Goal: Register for event/course

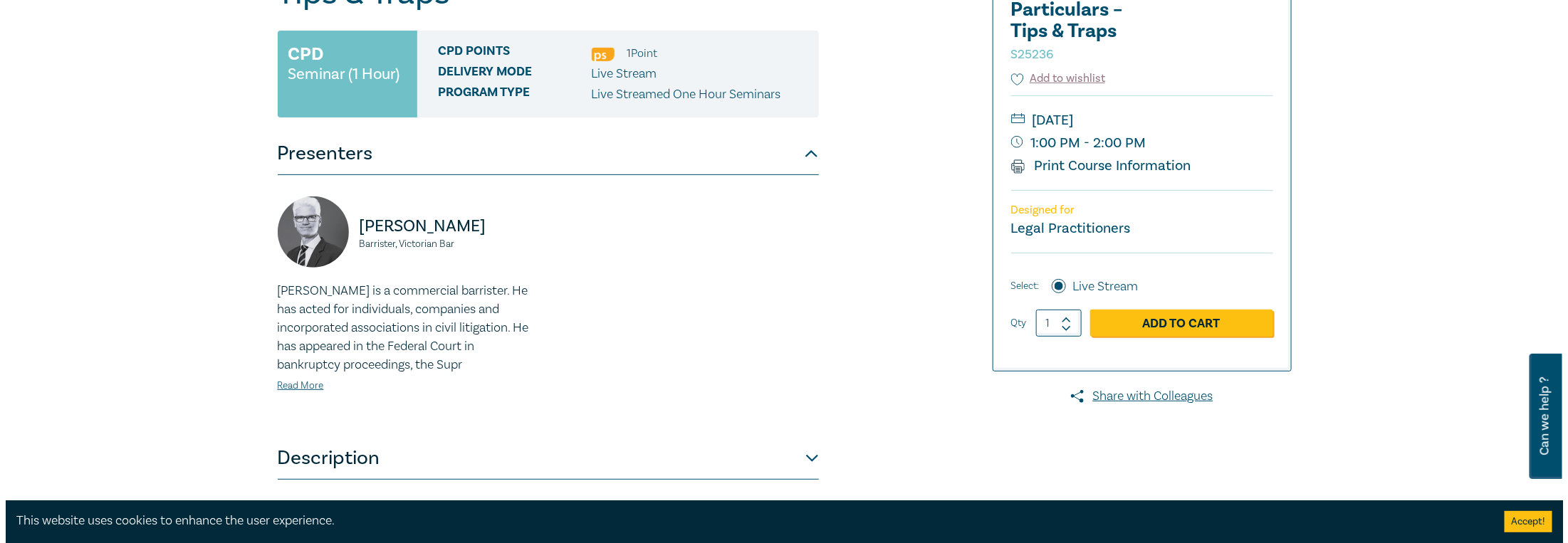
scroll to position [214, 0]
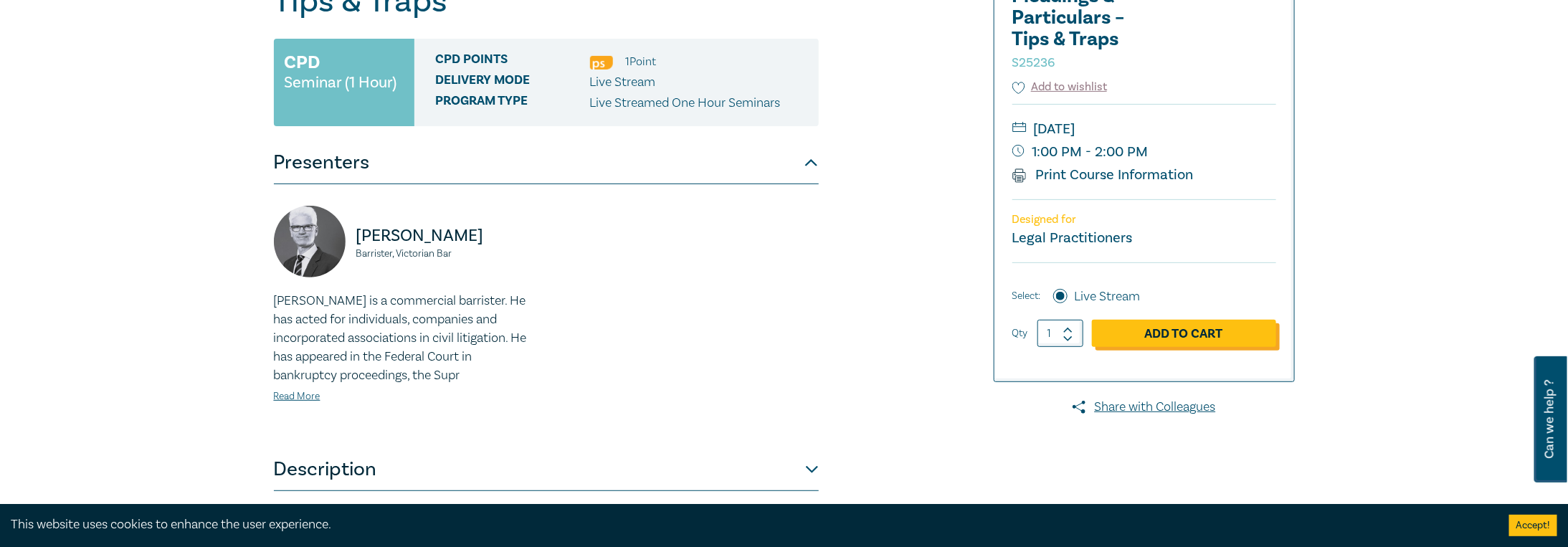
click at [1195, 332] on link "Add to Cart" at bounding box center [1183, 334] width 184 height 28
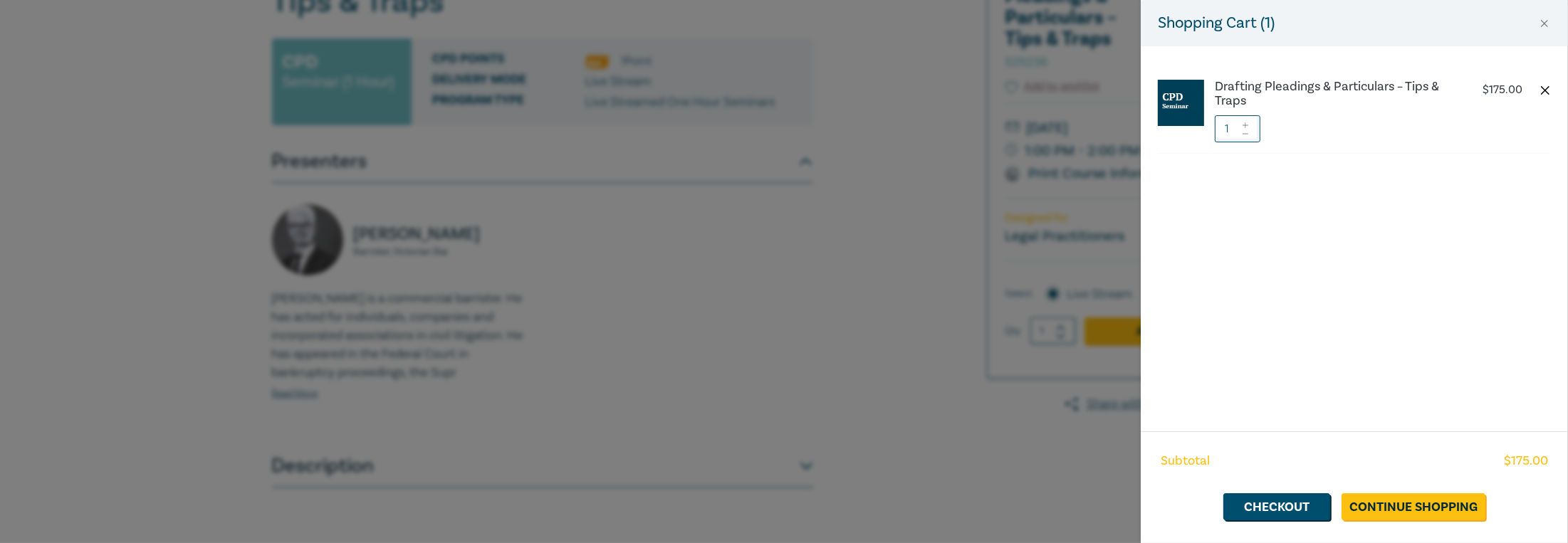
click at [1545, 87] on button "button" at bounding box center [1545, 90] width 11 height 11
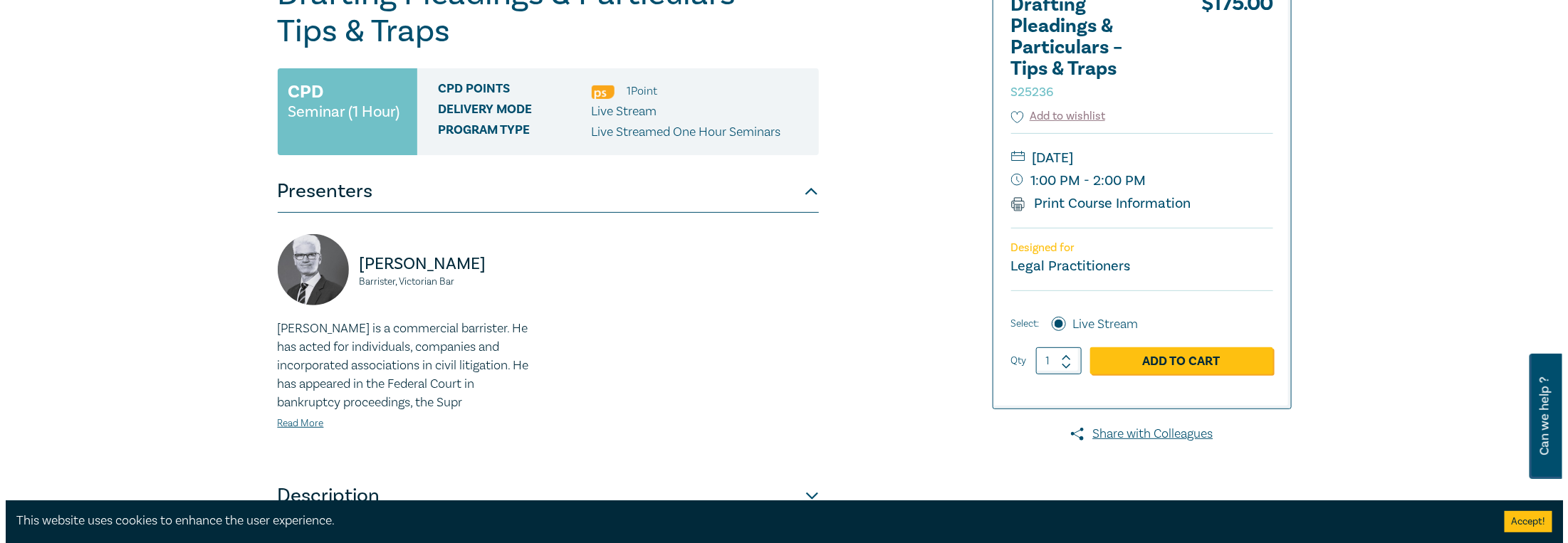
scroll to position [214, 0]
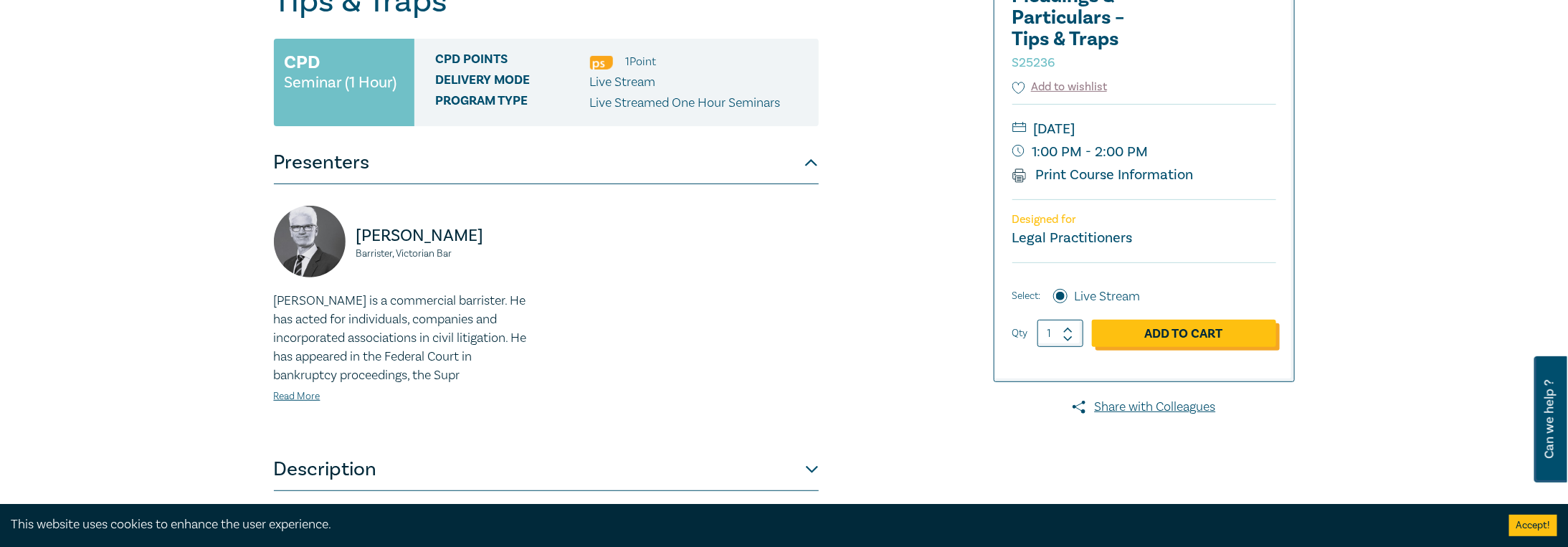
click at [1196, 331] on link "Add to Cart" at bounding box center [1183, 334] width 184 height 28
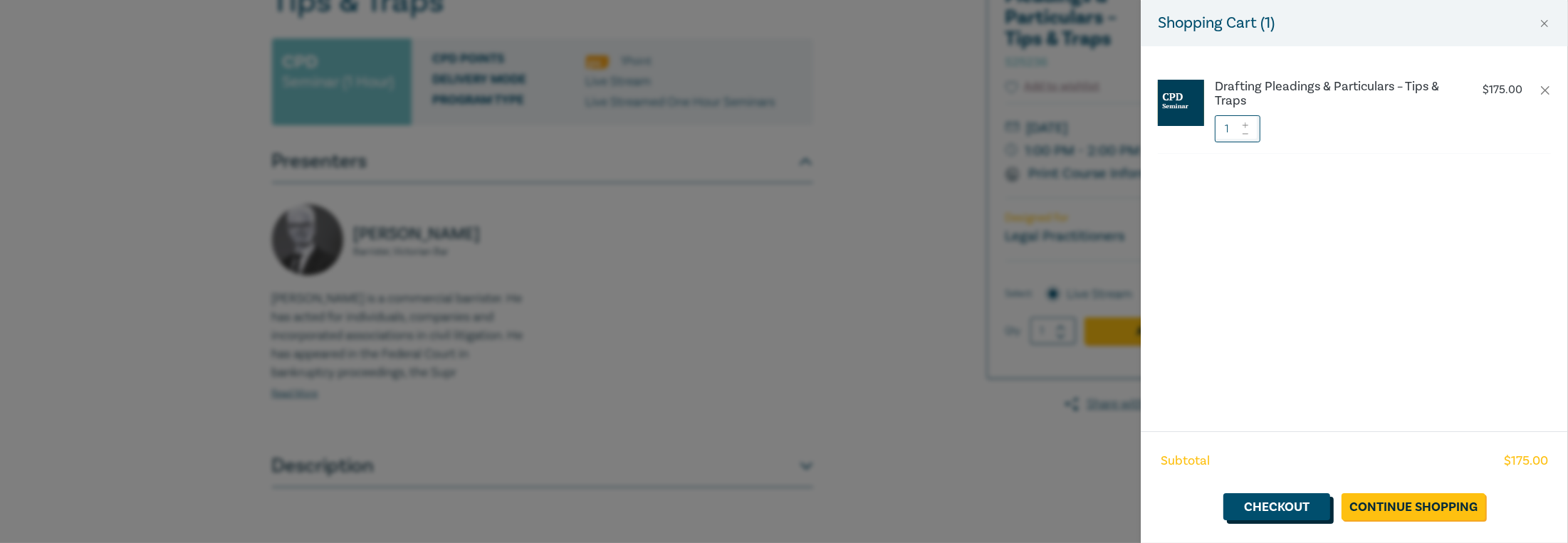
click at [1278, 502] on link "Checkout" at bounding box center [1277, 507] width 107 height 27
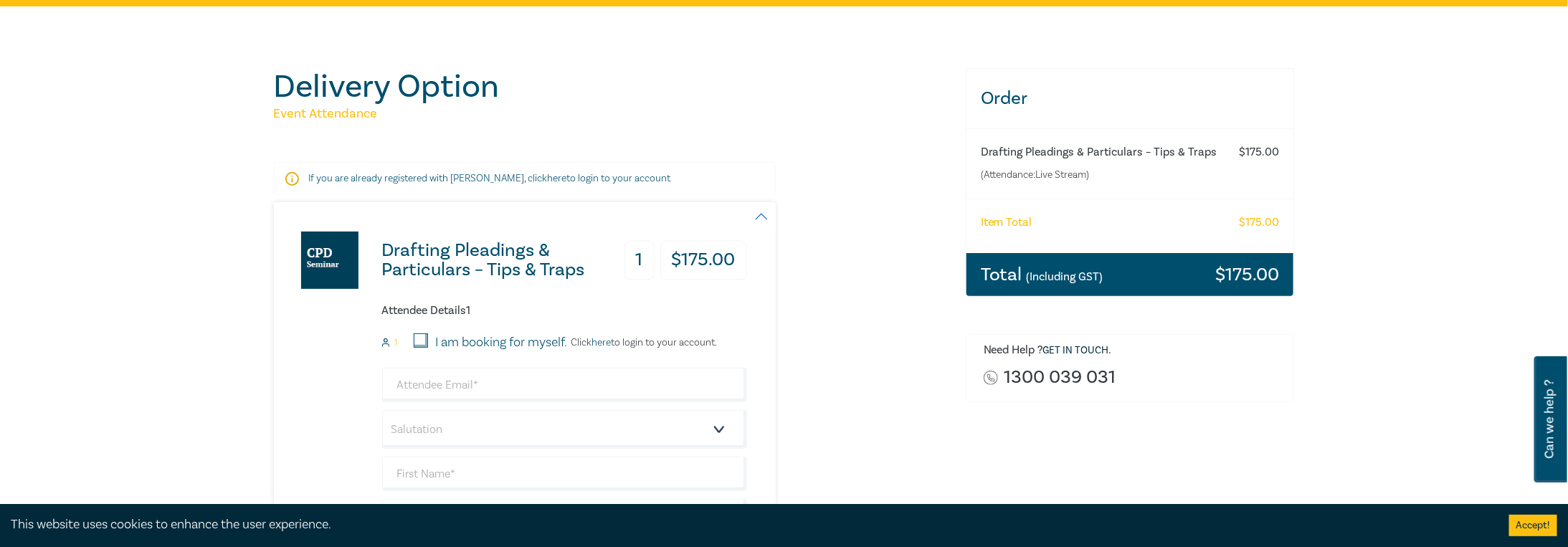
scroll to position [216, 0]
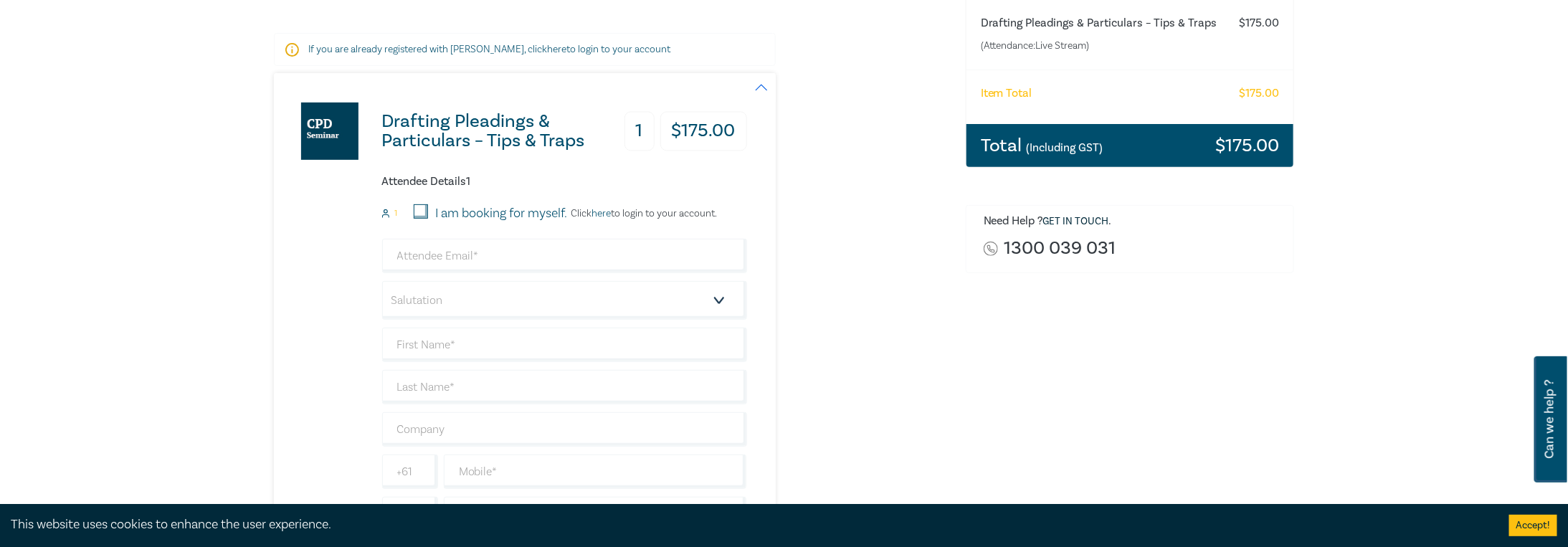
click at [424, 212] on input "I am booking for myself." at bounding box center [421, 212] width 15 height 15
checkbox input "true"
click at [441, 252] on input "email" at bounding box center [565, 256] width 365 height 34
type input "[EMAIL_ADDRESS][DOMAIN_NAME]"
click at [717, 297] on select "Salutation Mr. Mrs. Ms. Miss Dr. Prof. Other" at bounding box center [565, 301] width 365 height 39
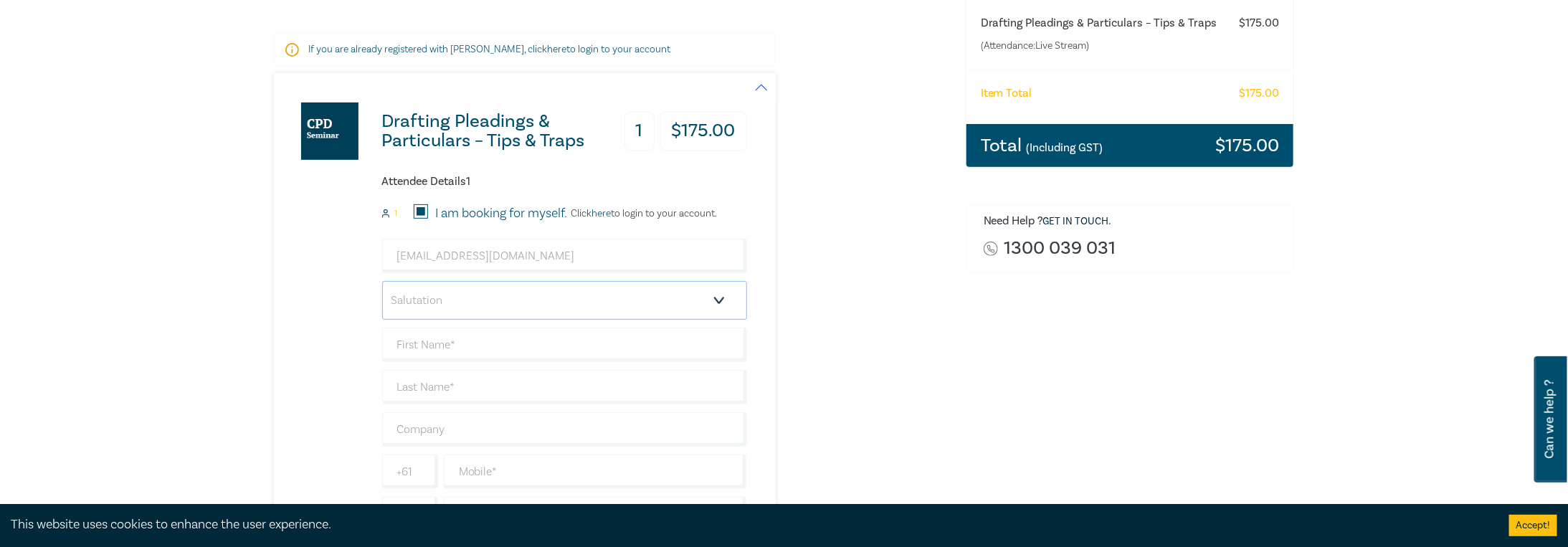
select select "Mr."
click at [382, 281] on select "Salutation Mr. Mrs. Ms. Miss Dr. Prof. Other" at bounding box center [565, 301] width 365 height 39
click at [505, 350] on input "text" at bounding box center [565, 345] width 365 height 34
type input "Yisheng"
click at [428, 385] on input "text" at bounding box center [565, 387] width 365 height 34
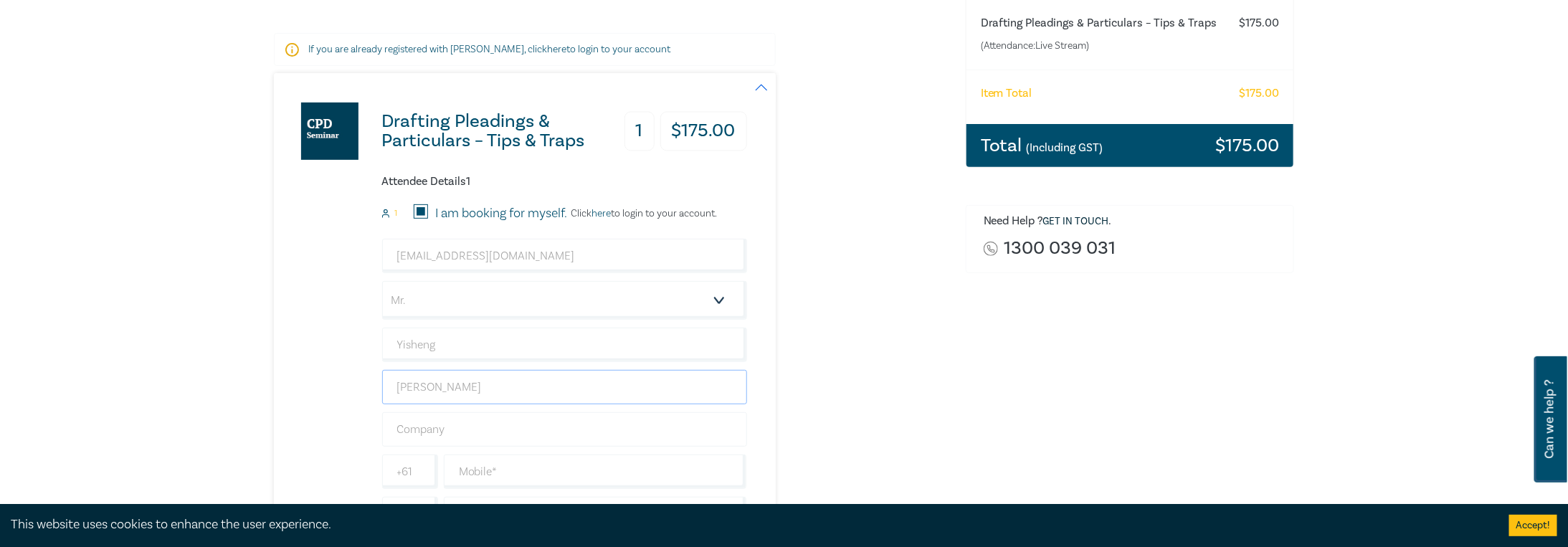
type input "[PERSON_NAME]"
click at [433, 430] on input "text" at bounding box center [565, 429] width 365 height 34
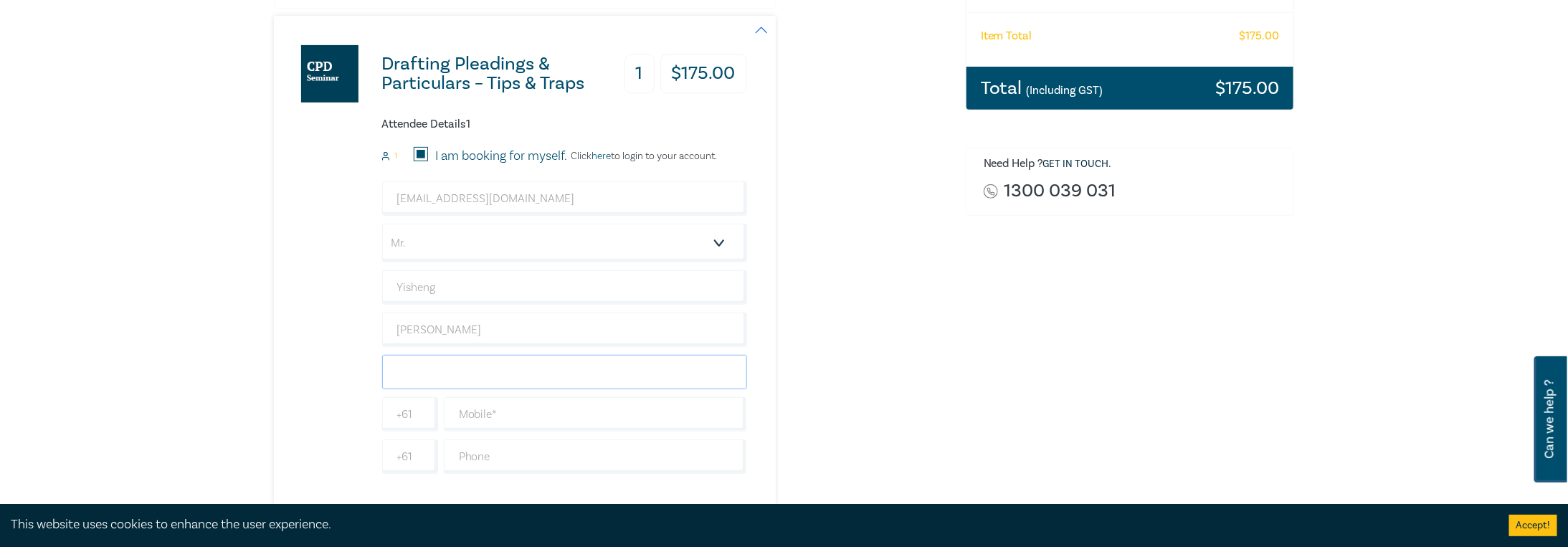
scroll to position [358, 0]
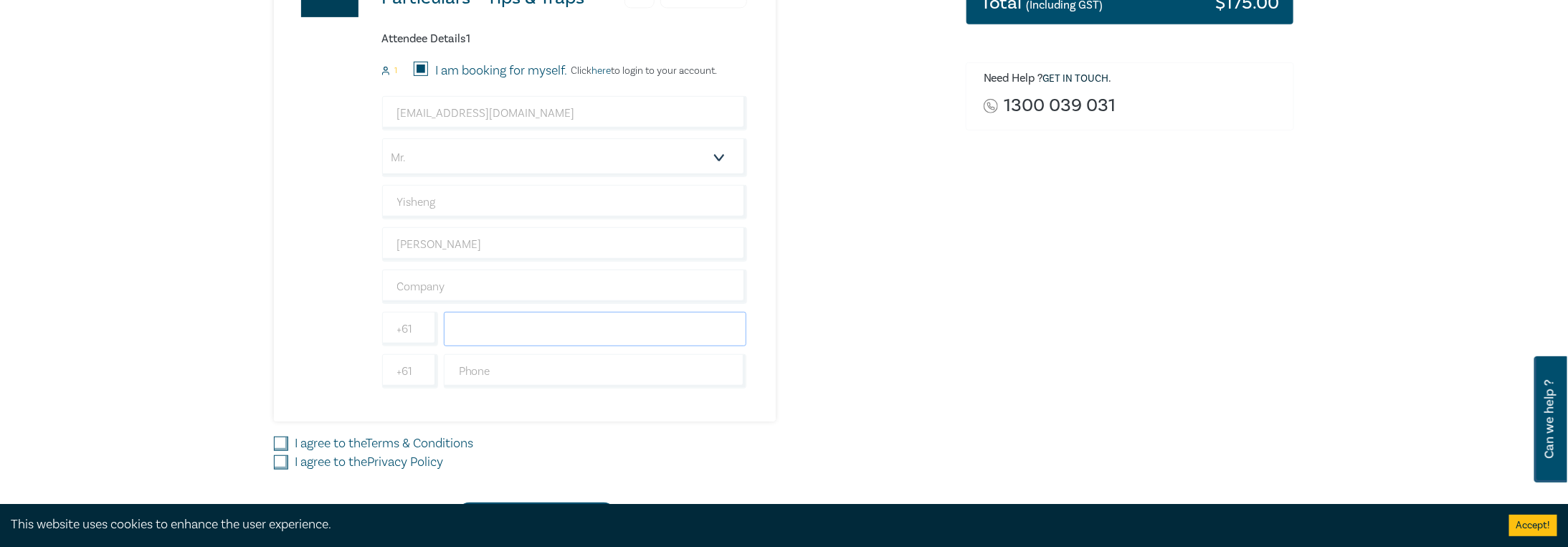
click at [495, 328] on input "text" at bounding box center [595, 329] width 303 height 34
type input "0433828562"
type input "Steel Research [GEOGRAPHIC_DATA]"
type input "0433828562"
type input "[GEOGRAPHIC_DATA]"
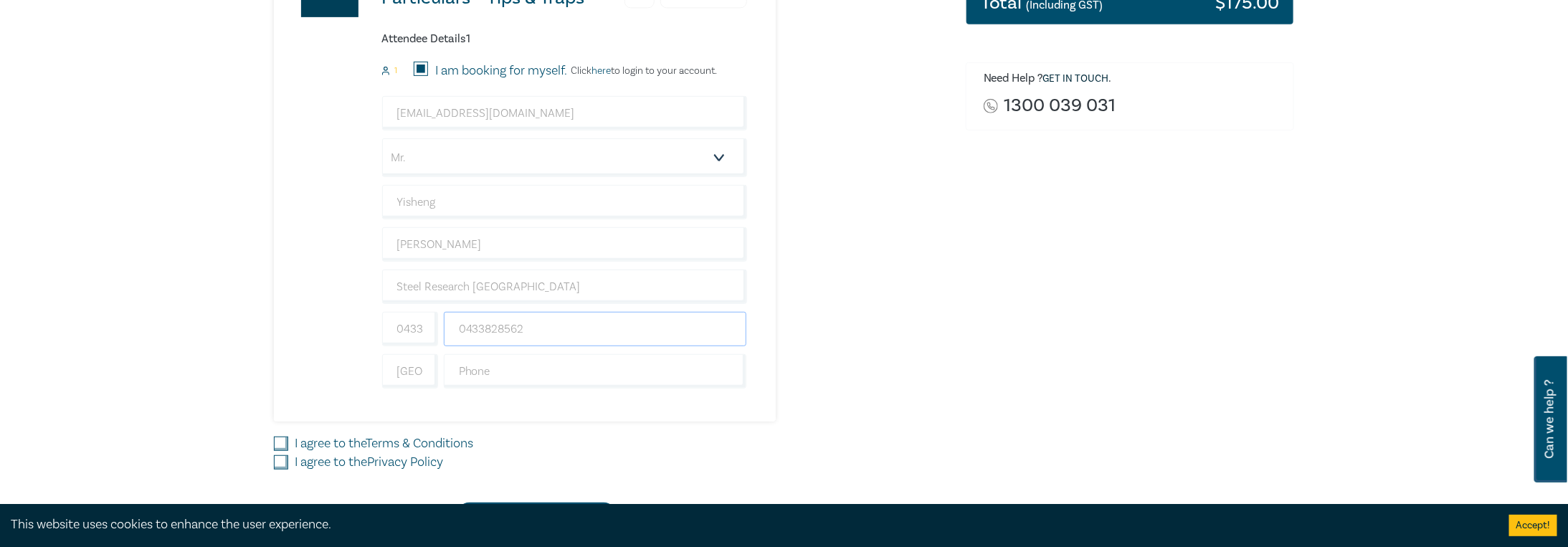
drag, startPoint x: 485, startPoint y: 324, endPoint x: 497, endPoint y: 323, distance: 12.0
click at [488, 324] on input "0433828562" at bounding box center [595, 329] width 303 height 34
click at [499, 327] on input "0433828562" at bounding box center [595, 329] width 303 height 34
click at [484, 324] on input "0433828562" at bounding box center [595, 329] width 303 height 34
type input "828562"
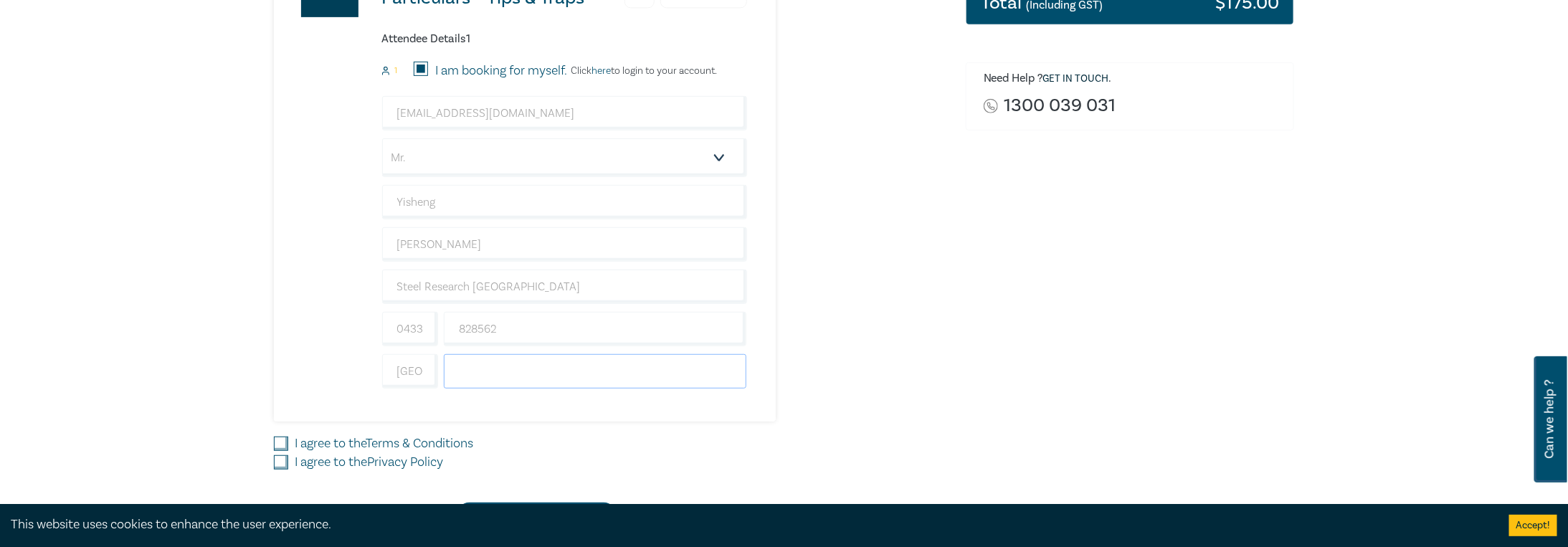
click at [520, 365] on input "text" at bounding box center [595, 371] width 303 height 34
type input "0433828562"
click at [597, 365] on input "0433828562" at bounding box center [595, 371] width 303 height 34
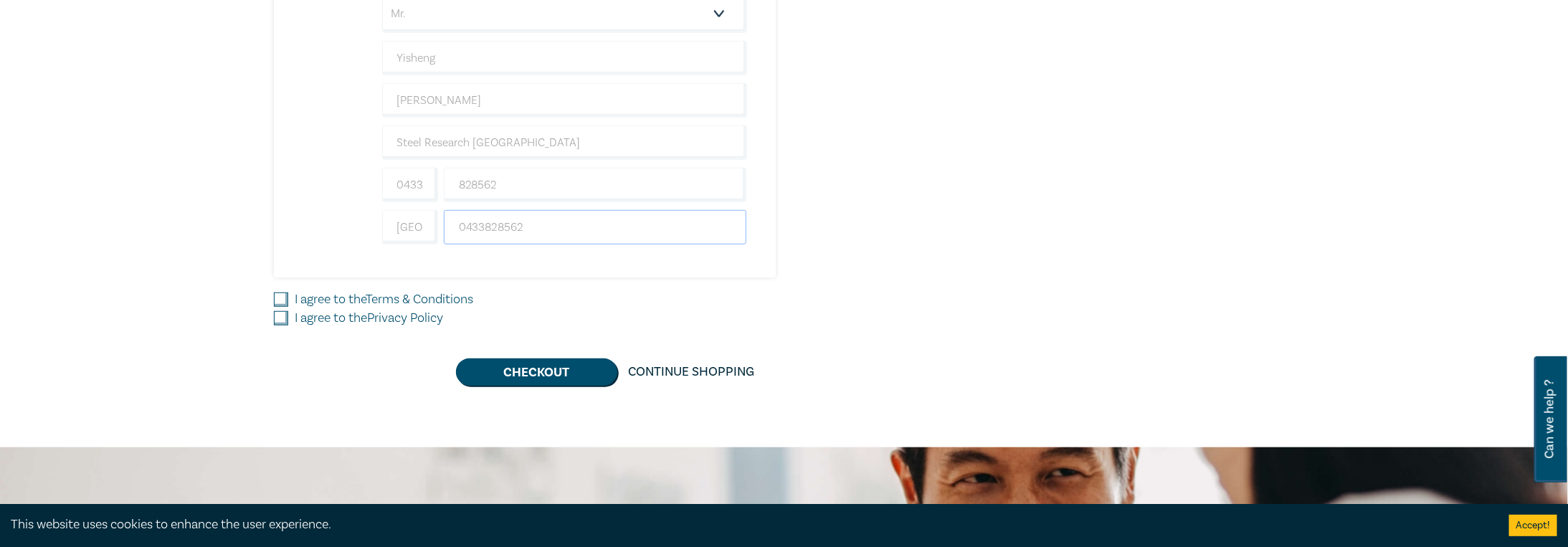
scroll to position [574, 0]
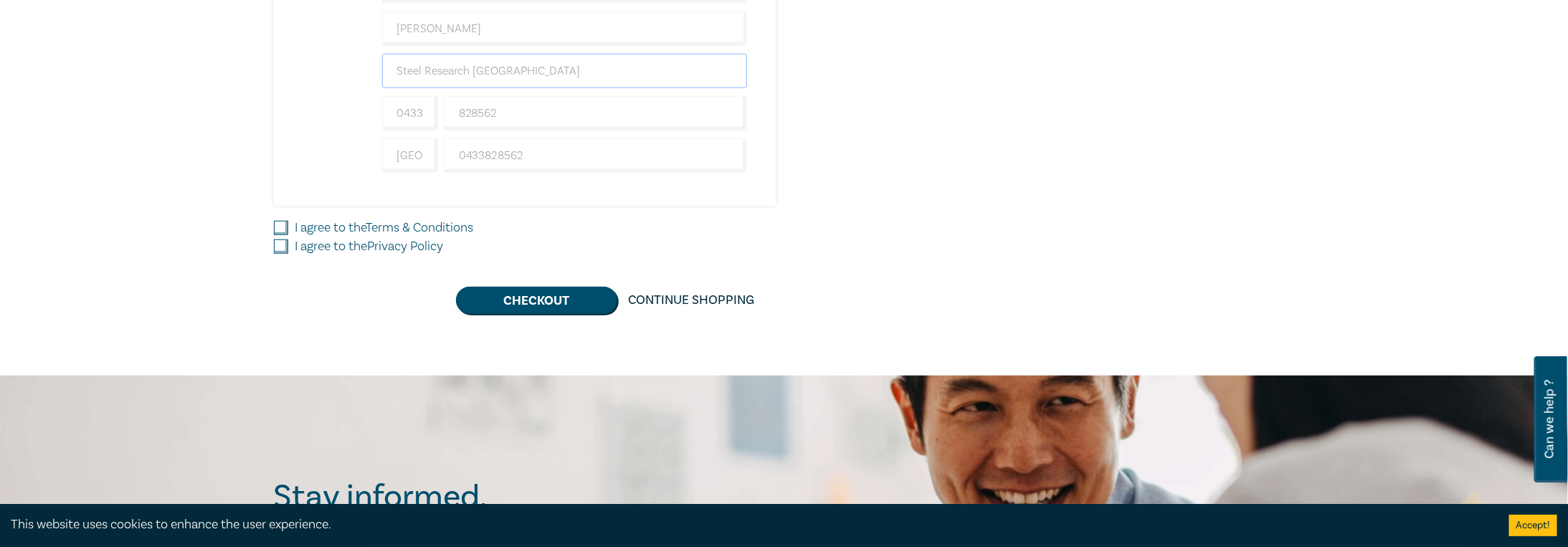
drag, startPoint x: 526, startPoint y: 66, endPoint x: 367, endPoint y: 70, distance: 159.1
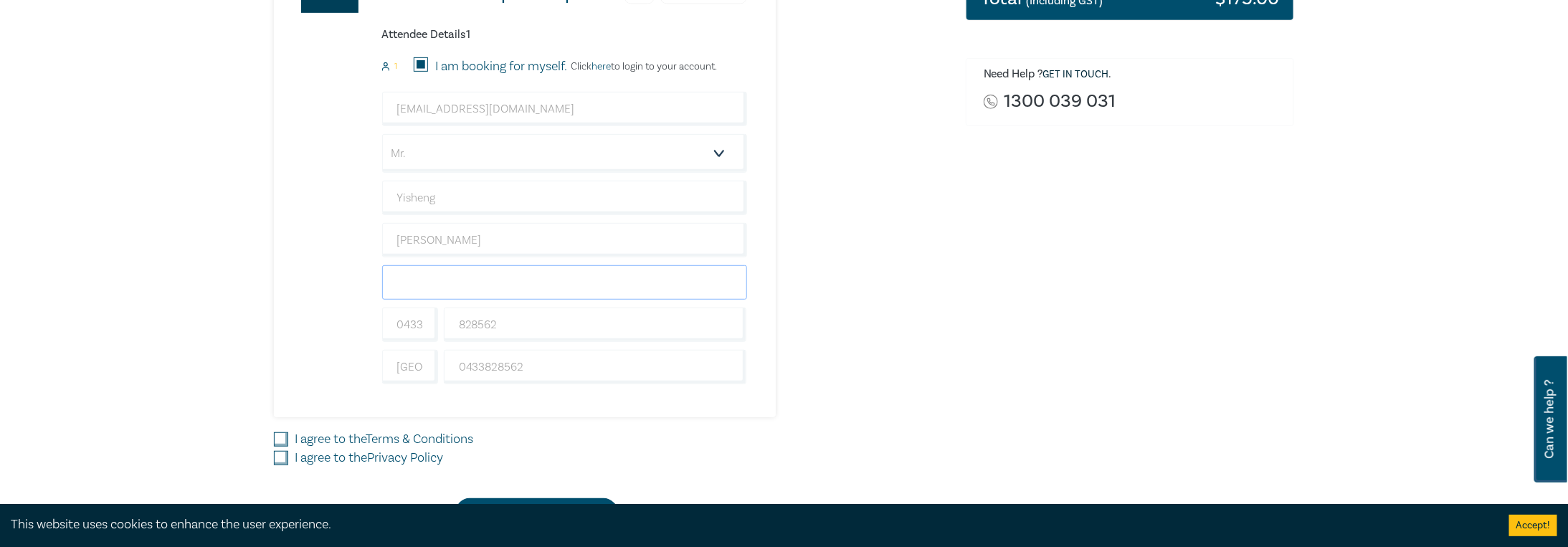
scroll to position [358, 0]
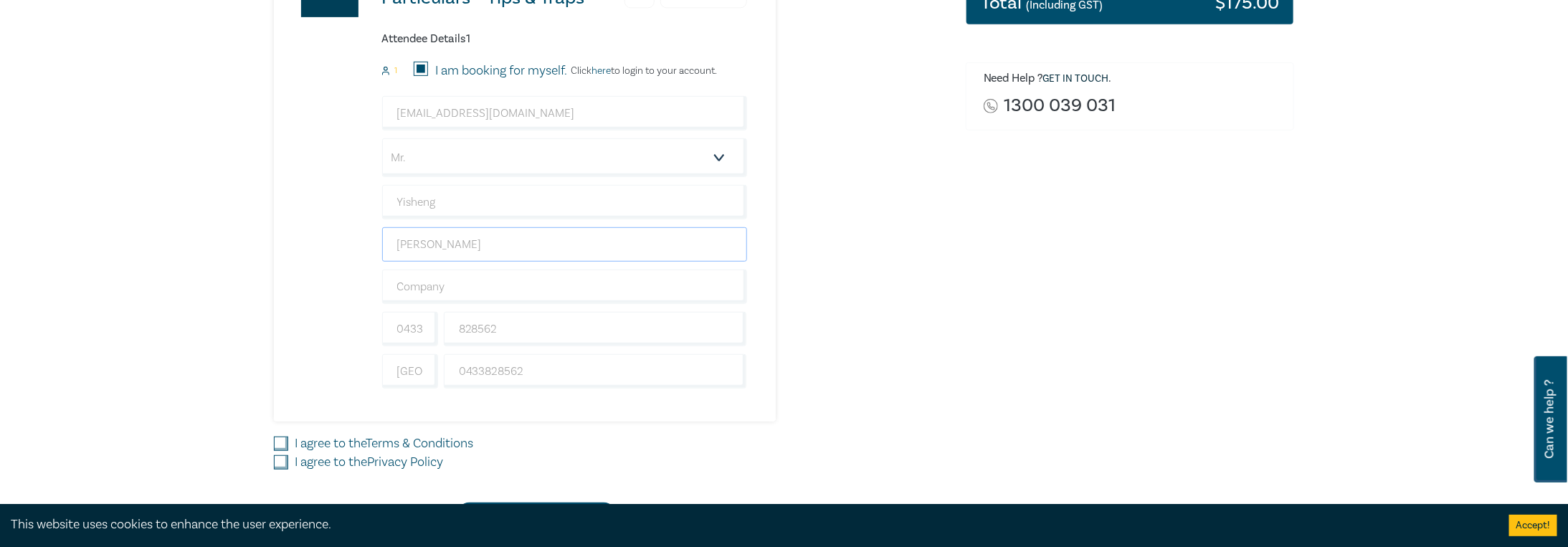
click at [549, 241] on input "[PERSON_NAME]" at bounding box center [565, 245] width 365 height 34
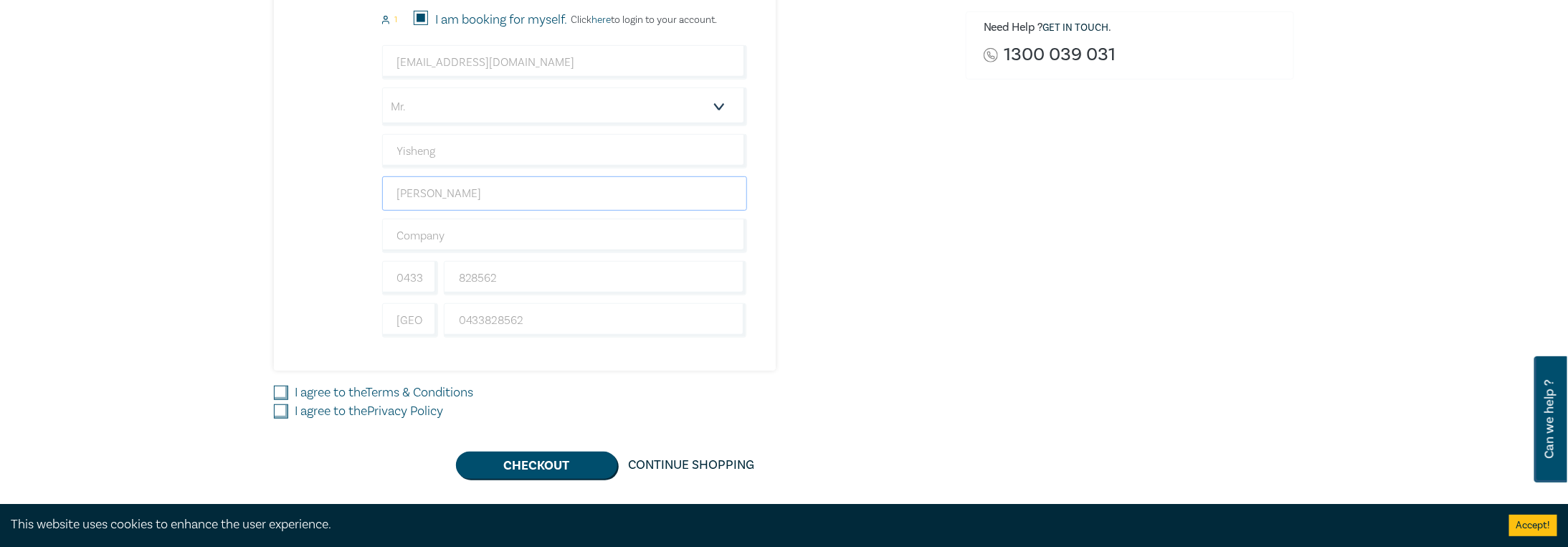
scroll to position [430, 0]
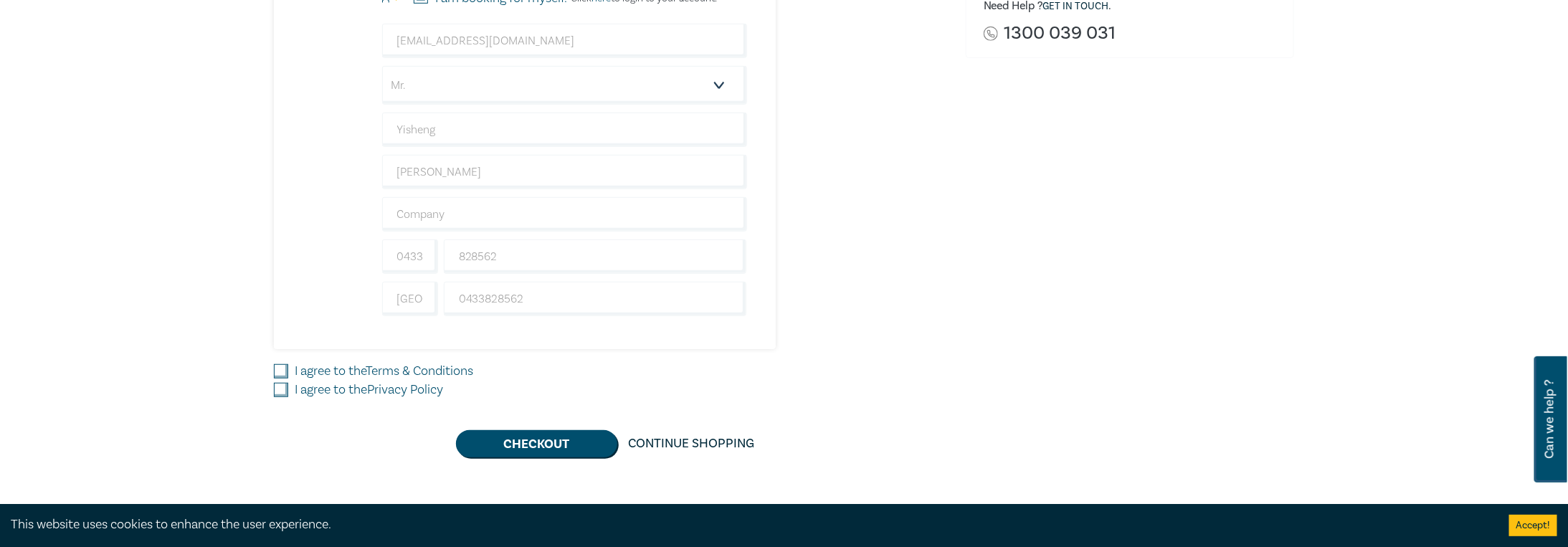
click at [283, 365] on input "I agree to the Terms & Conditions" at bounding box center [281, 372] width 15 height 15
checkbox input "true"
click at [284, 386] on input "I agree to the Privacy Policy" at bounding box center [281, 391] width 15 height 15
checkbox input "true"
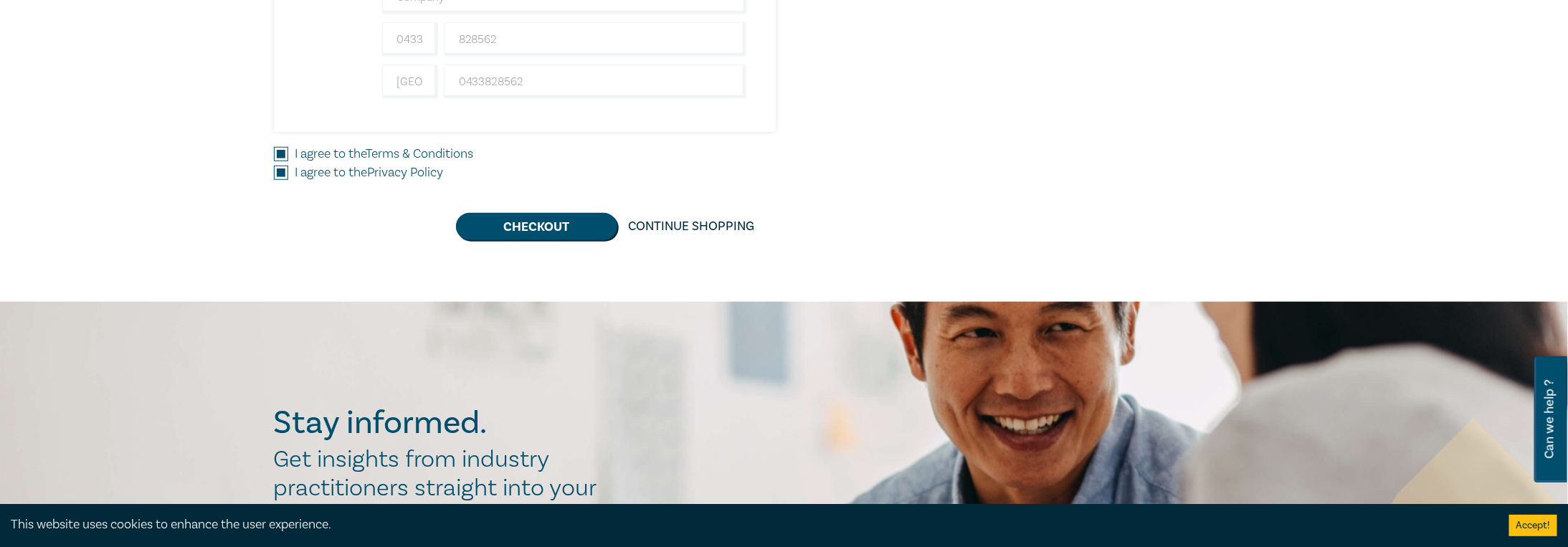
scroll to position [645, 0]
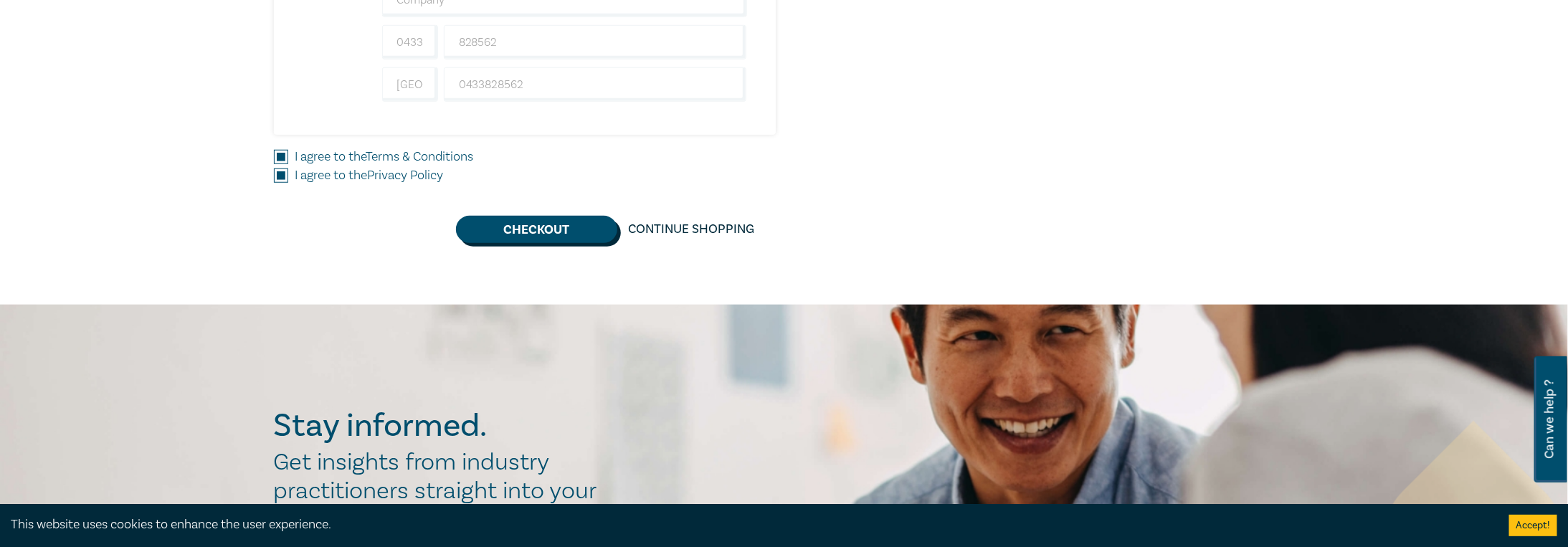
click at [549, 222] on button "Checkout" at bounding box center [536, 229] width 161 height 28
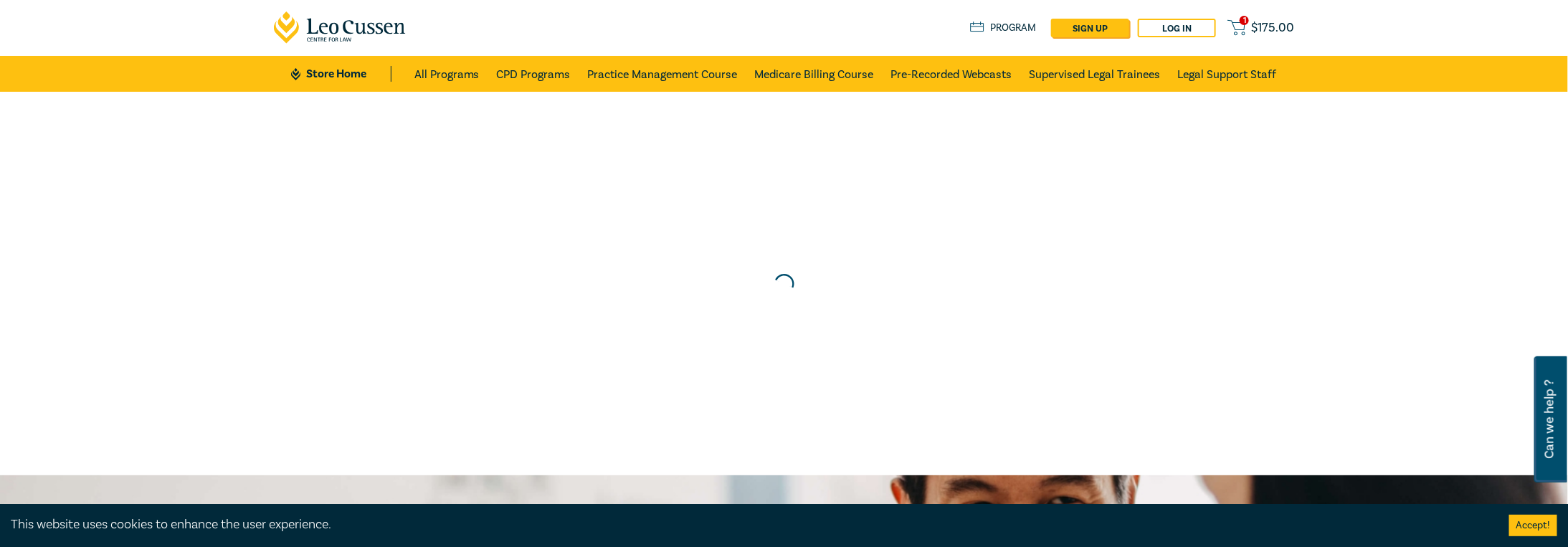
scroll to position [0, 0]
